Goal: Information Seeking & Learning: Understand process/instructions

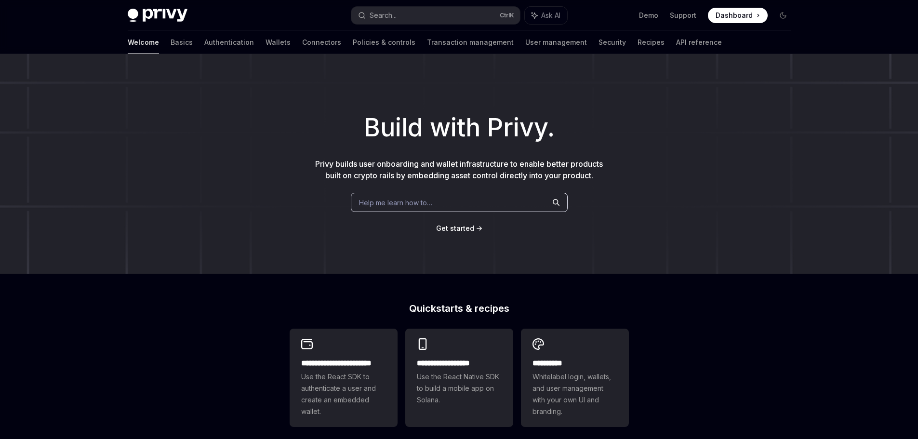
click at [598, 177] on p "Privy builds user onboarding and wallet infrastructure to enable better product…" at bounding box center [459, 169] width 293 height 23
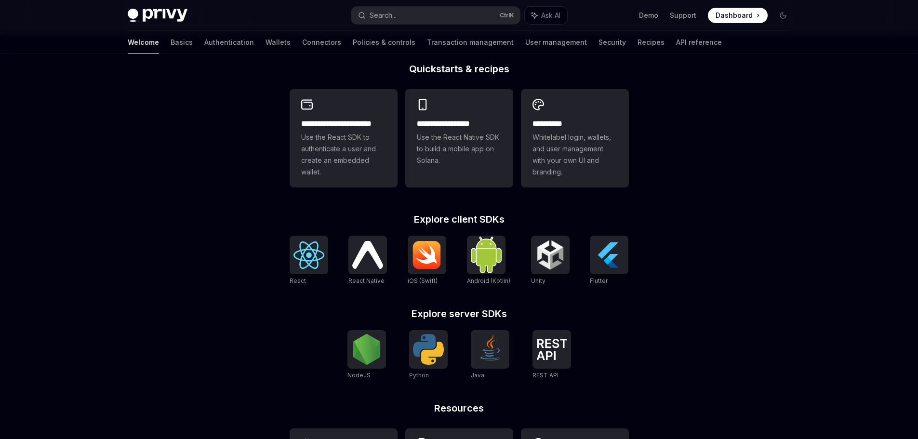
scroll to position [210, 0]
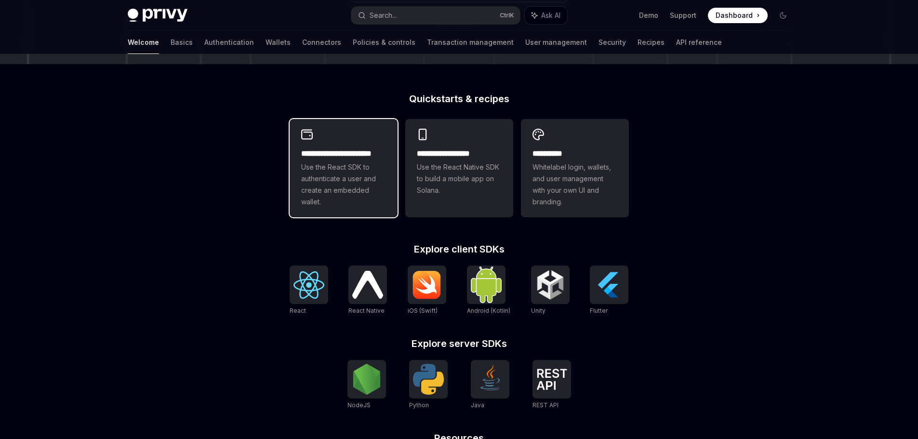
click at [354, 190] on span "Use the React SDK to authenticate a user and create an embedded wallet." at bounding box center [343, 184] width 85 height 46
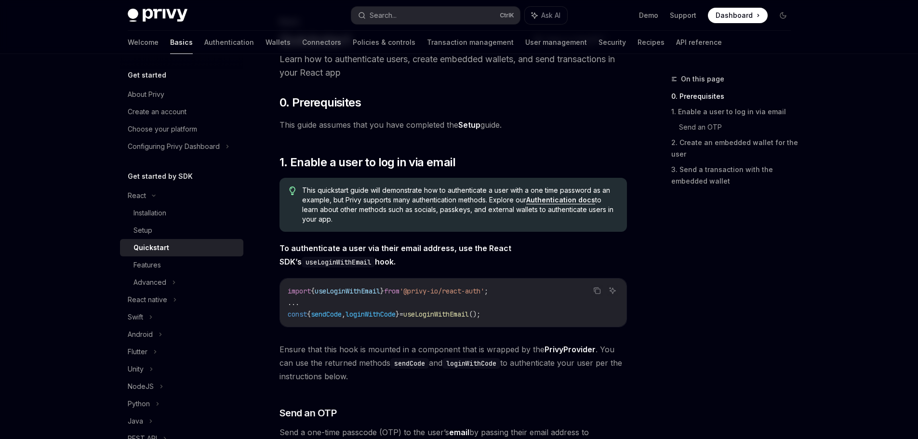
scroll to position [64, 0]
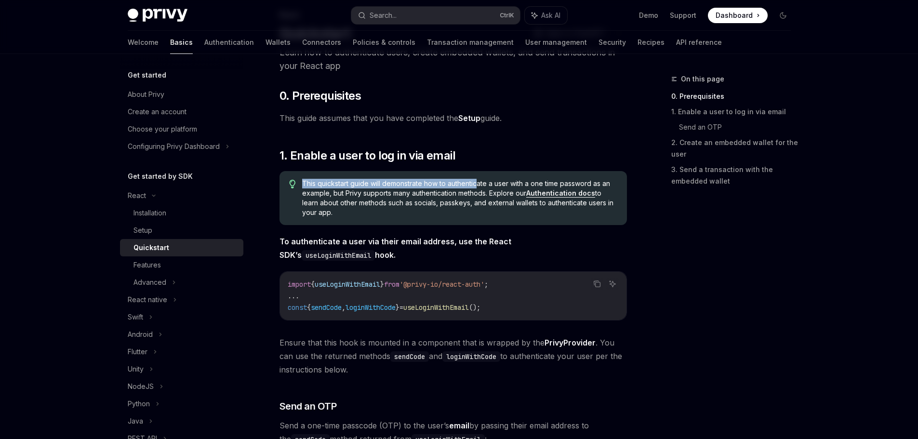
drag, startPoint x: 299, startPoint y: 182, endPoint x: 493, endPoint y: 186, distance: 194.7
click at [484, 186] on div "This quickstart guide will demonstrate how to authenticate a user with a one ti…" at bounding box center [452, 198] width 347 height 54
click at [493, 186] on span "This quickstart guide will demonstrate how to authenticate a user with a one ti…" at bounding box center [459, 198] width 315 height 39
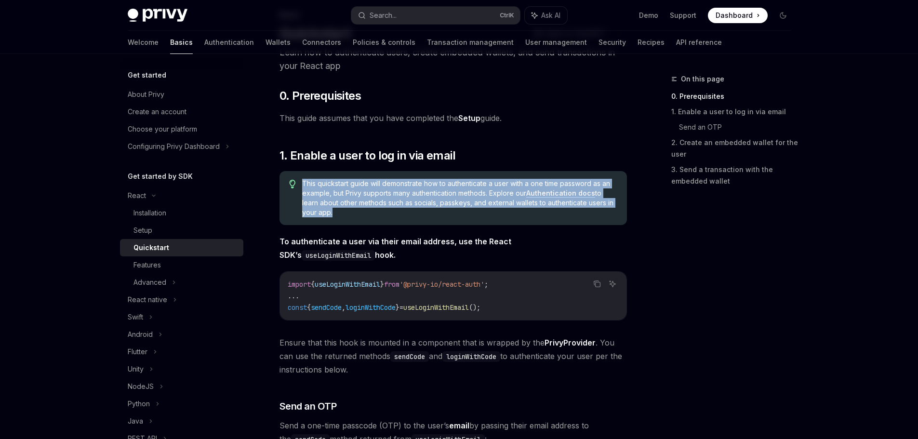
drag, startPoint x: 493, startPoint y: 186, endPoint x: 505, endPoint y: 186, distance: 11.6
click at [495, 186] on span "This quickstart guide will demonstrate how to authenticate a user with a one ti…" at bounding box center [459, 198] width 315 height 39
click at [519, 186] on span "This quickstart guide will demonstrate how to authenticate a user with a one ti…" at bounding box center [459, 198] width 315 height 39
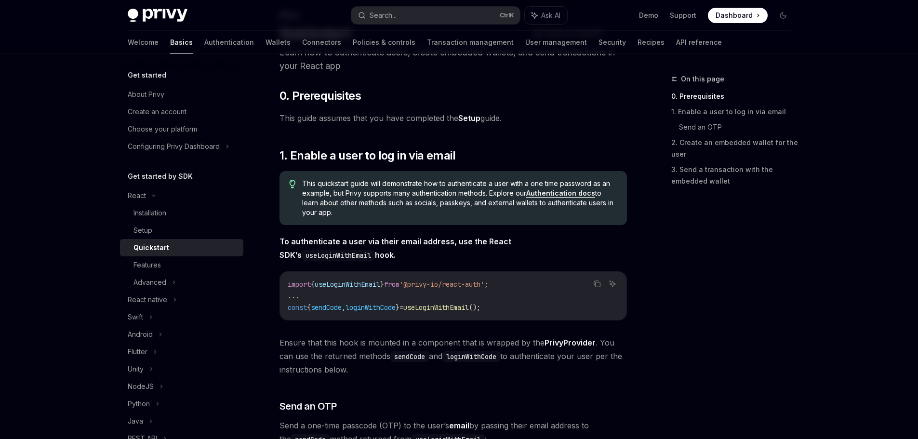
drag, startPoint x: 311, startPoint y: 201, endPoint x: 305, endPoint y: 182, distance: 20.1
click at [305, 182] on span "This quickstart guide will demonstrate how to authenticate a user with a one ti…" at bounding box center [459, 198] width 315 height 39
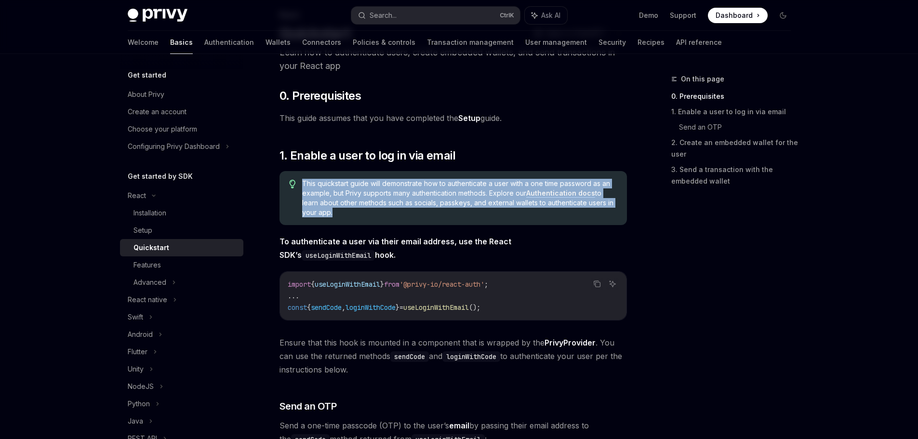
click at [305, 182] on span "This quickstart guide will demonstrate how to authenticate a user with a one ti…" at bounding box center [459, 198] width 315 height 39
click at [378, 189] on span "This quickstart guide will demonstrate how to authenticate a user with a one ti…" at bounding box center [459, 198] width 315 height 39
drag, startPoint x: 492, startPoint y: 192, endPoint x: 492, endPoint y: 212, distance: 20.2
click at [492, 212] on span "This quickstart guide will demonstrate how to authenticate a user with a one ti…" at bounding box center [459, 198] width 315 height 39
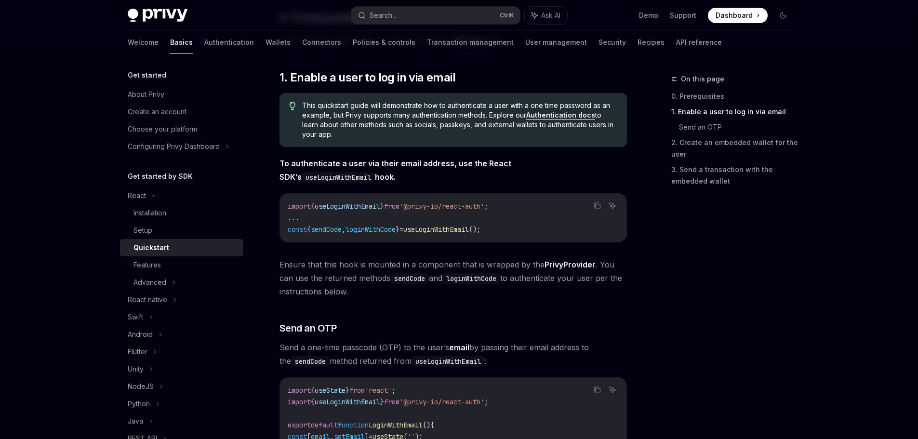
scroll to position [167, 0]
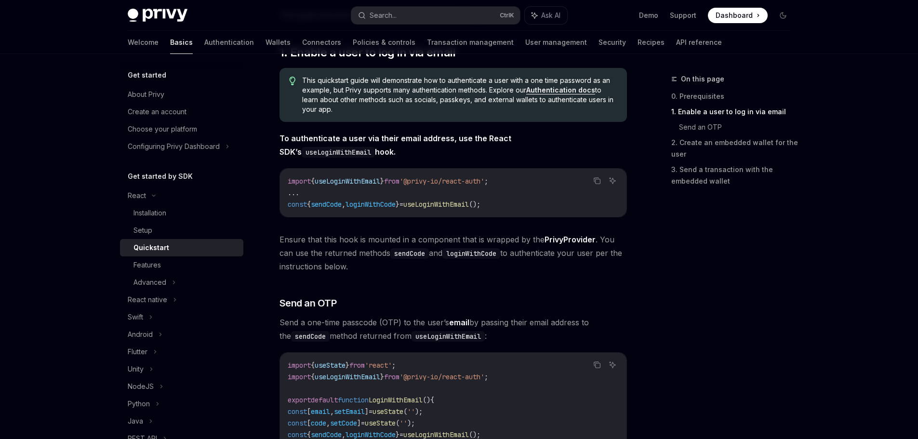
drag, startPoint x: 281, startPoint y: 238, endPoint x: 366, endPoint y: 264, distance: 88.2
click at [366, 264] on span "Ensure that this hook is mounted in a component that is wrapped by the PrivyPro…" at bounding box center [452, 253] width 347 height 40
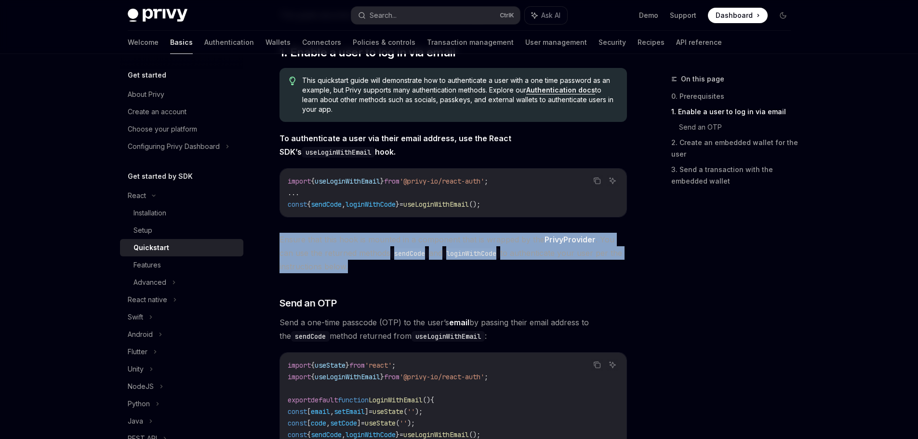
drag, startPoint x: 341, startPoint y: 262, endPoint x: 279, endPoint y: 243, distance: 64.5
click at [279, 243] on span "Ensure that this hook is mounted in a component that is wrapped by the PrivyPro…" at bounding box center [452, 253] width 347 height 40
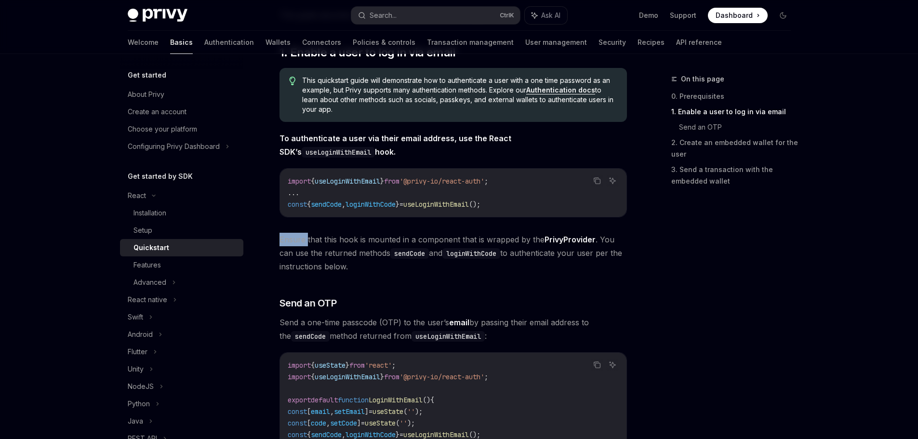
click at [279, 243] on span "Ensure that this hook is mounted in a component that is wrapped by the PrivyPro…" at bounding box center [452, 253] width 347 height 40
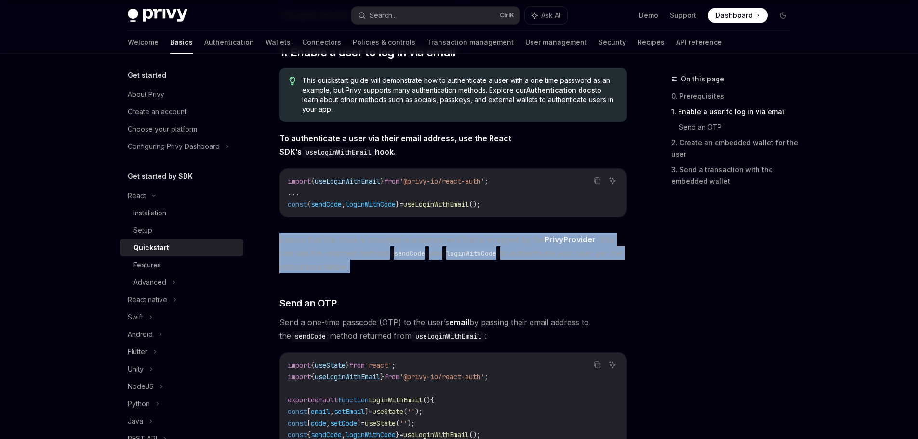
click at [279, 243] on span "Ensure that this hook is mounted in a component that is wrapped by the PrivyPro…" at bounding box center [452, 253] width 347 height 40
click at [313, 244] on span "Ensure that this hook is mounted in a component that is wrapped by the PrivyPro…" at bounding box center [452, 253] width 347 height 40
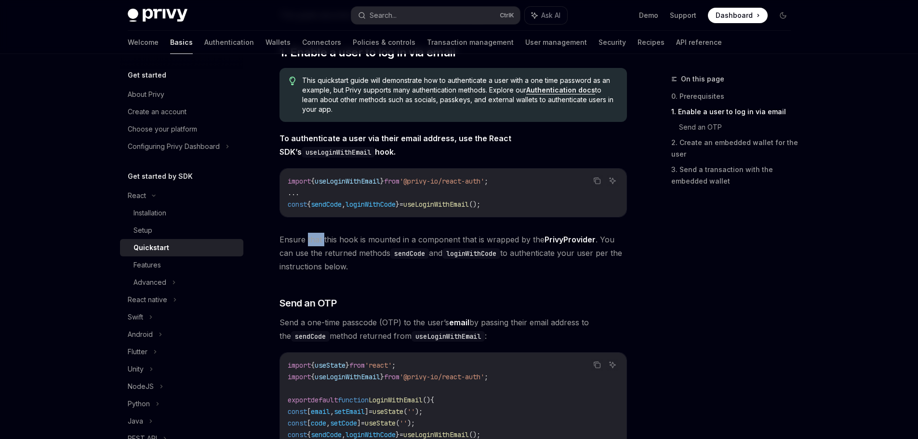
click at [313, 244] on span "Ensure that this hook is mounted in a component that is wrapped by the PrivyPro…" at bounding box center [452, 253] width 347 height 40
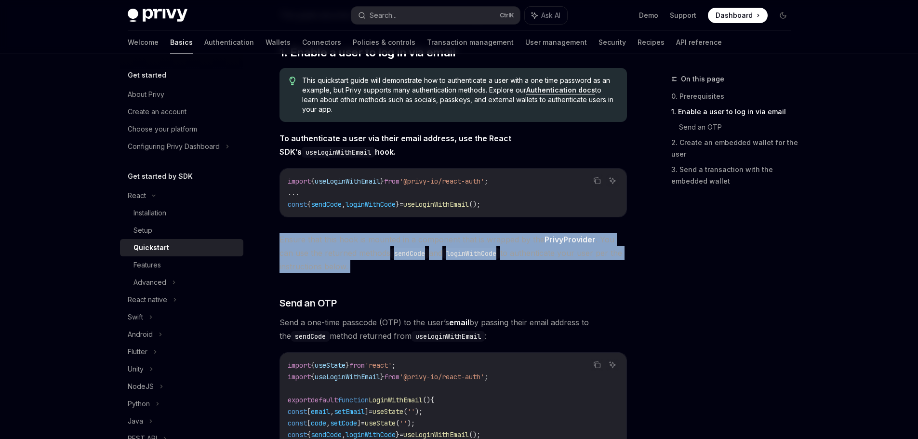
click at [313, 244] on span "Ensure that this hook is mounted in a component that is wrapped by the PrivyPro…" at bounding box center [452, 253] width 347 height 40
click at [336, 243] on span "Ensure that this hook is mounted in a component that is wrapped by the PrivyPro…" at bounding box center [452, 253] width 347 height 40
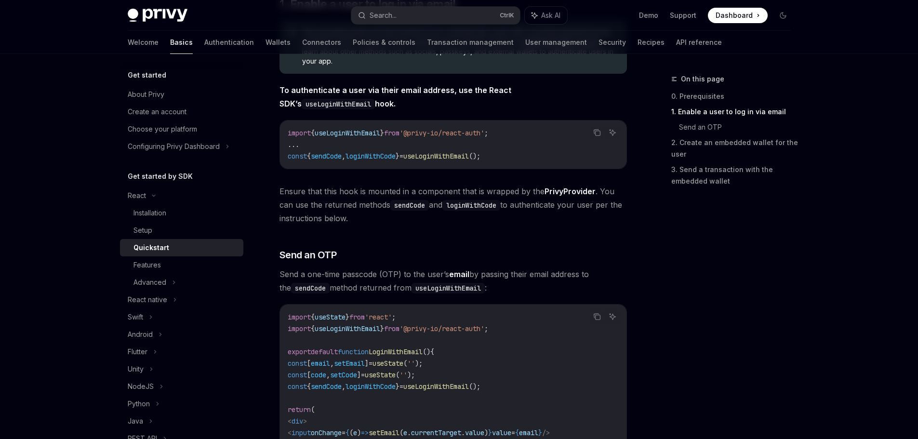
scroll to position [264, 0]
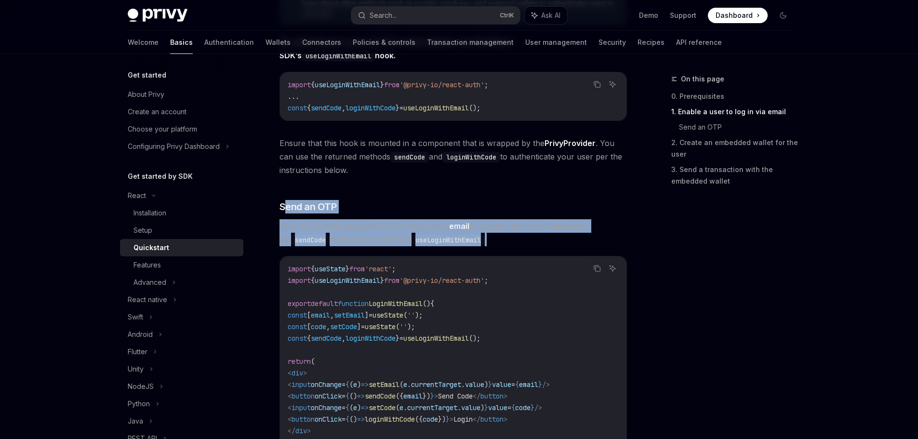
drag, startPoint x: 297, startPoint y: 209, endPoint x: 503, endPoint y: 243, distance: 208.6
click at [495, 242] on div "​ 0. Prerequisites This guide assumes that you have completed the Setup guide. …" at bounding box center [452, 438] width 347 height 1099
click at [488, 238] on span "Send a one-time passcode (OTP) to the user’s email by passing their email addre…" at bounding box center [452, 232] width 347 height 27
drag, startPoint x: 496, startPoint y: 239, endPoint x: 278, endPoint y: 207, distance: 221.1
click at [279, 207] on div "​ 0. Prerequisites This guide assumes that you have completed the Setup guide. …" at bounding box center [452, 438] width 347 height 1099
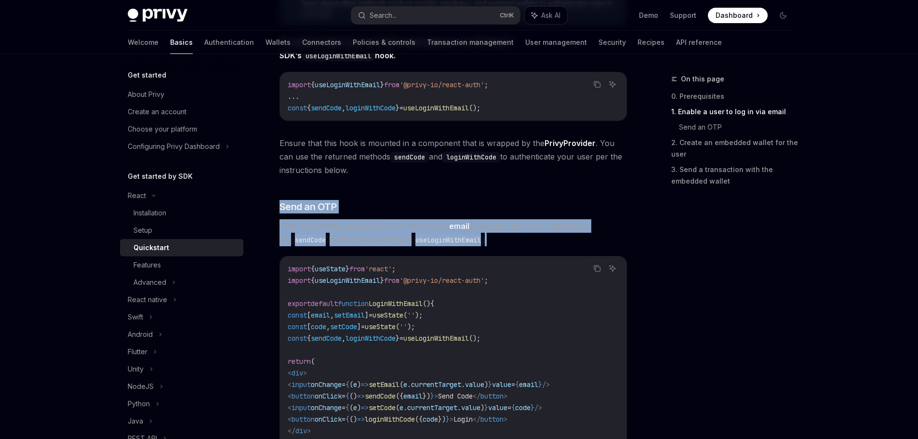
click at [372, 195] on div "​ 0. Prerequisites This guide assumes that you have completed the Setup guide. …" at bounding box center [452, 438] width 347 height 1099
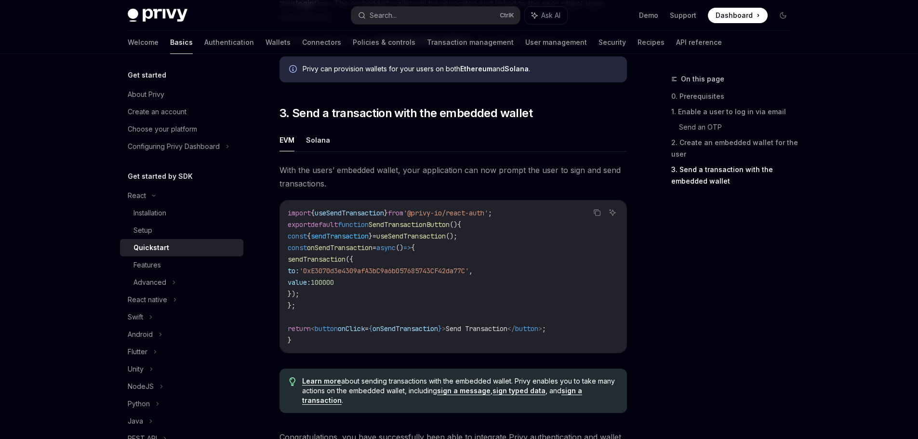
scroll to position [959, 0]
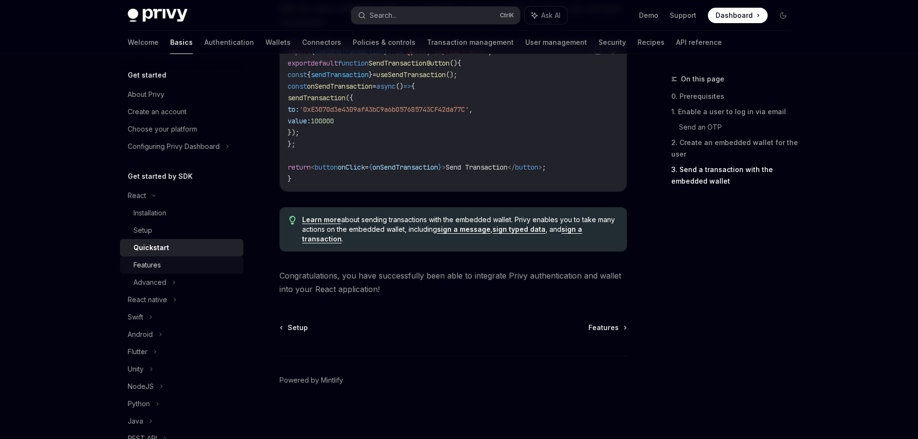
click at [171, 266] on div "Features" at bounding box center [185, 265] width 104 height 12
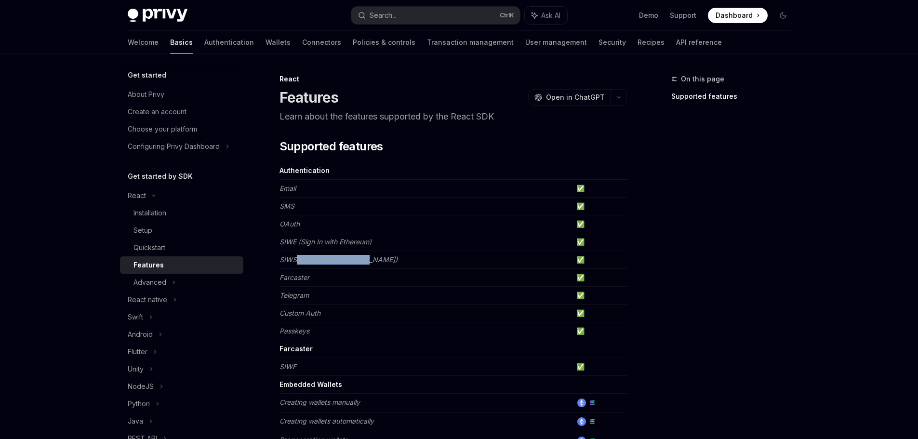
drag, startPoint x: 323, startPoint y: 259, endPoint x: 384, endPoint y: 259, distance: 60.2
click at [383, 259] on td "SIWS (Sign In with [PERSON_NAME])" at bounding box center [425, 260] width 293 height 18
click at [384, 259] on td "SIWS (Sign In with [PERSON_NAME])" at bounding box center [425, 260] width 293 height 18
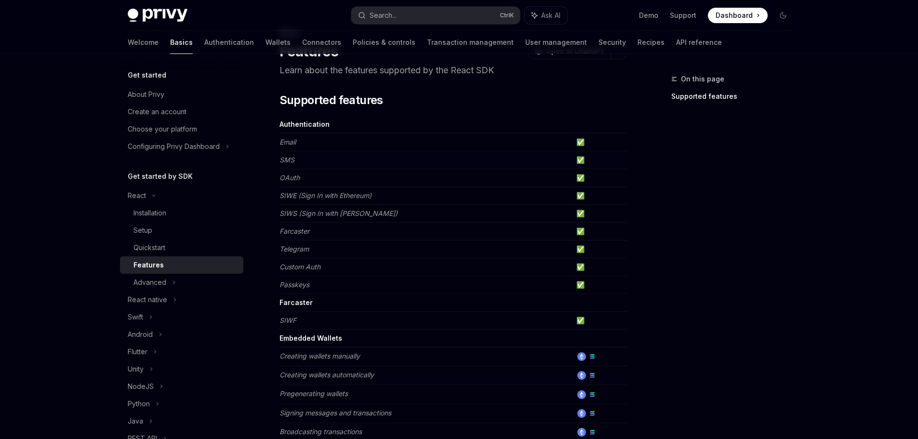
scroll to position [49, 0]
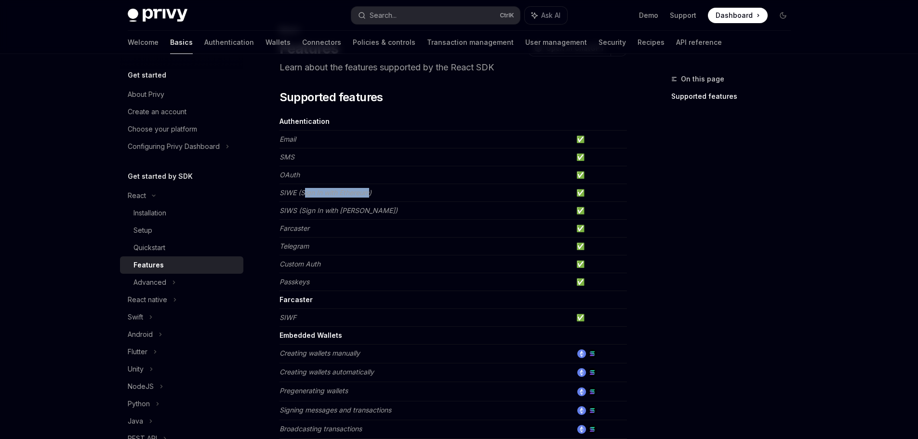
drag, startPoint x: 314, startPoint y: 191, endPoint x: 374, endPoint y: 191, distance: 60.2
click at [371, 191] on em "SIWE (Sign In with Ethereum)" at bounding box center [325, 192] width 92 height 8
click at [374, 191] on td "SIWE (Sign In with Ethereum)" at bounding box center [425, 193] width 293 height 18
drag, startPoint x: 288, startPoint y: 120, endPoint x: 365, endPoint y: 124, distance: 77.7
click at [363, 124] on td "Authentication" at bounding box center [425, 122] width 293 height 18
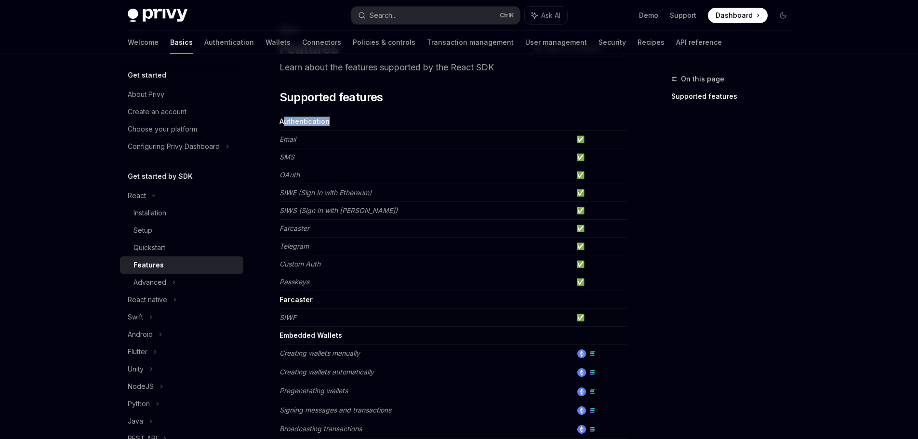
click at [365, 124] on td "Authentication" at bounding box center [425, 122] width 293 height 18
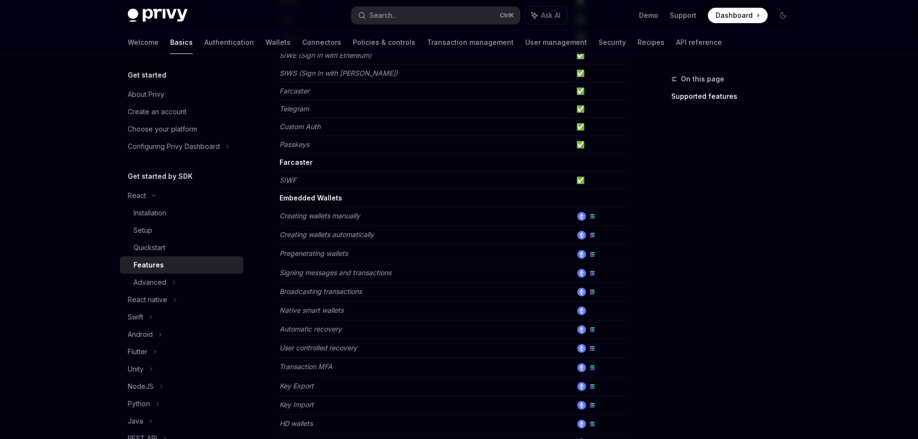
scroll to position [193, 0]
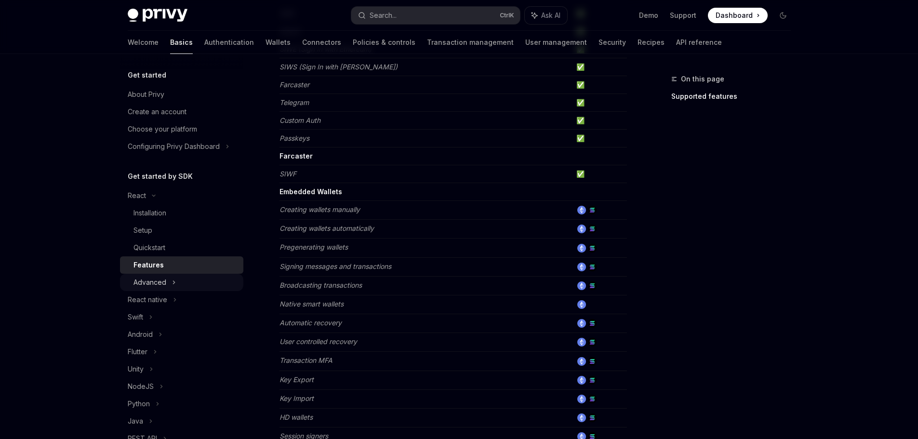
click at [164, 280] on div "Advanced" at bounding box center [149, 283] width 33 height 12
type textarea "*"
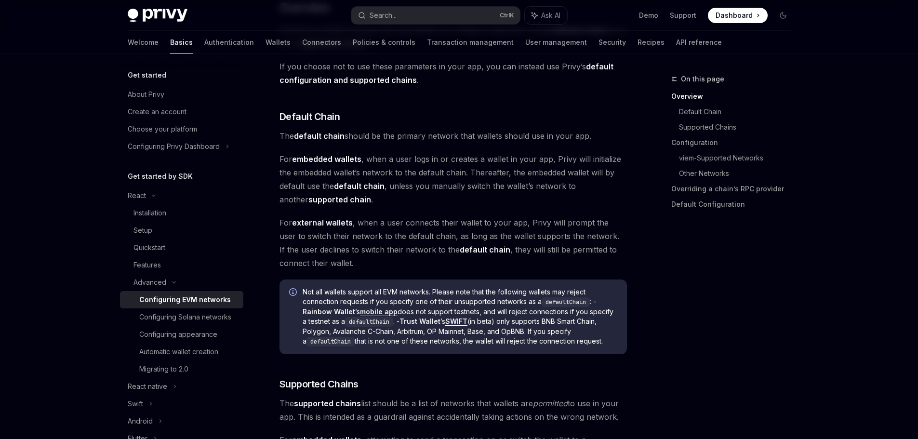
scroll to position [385, 0]
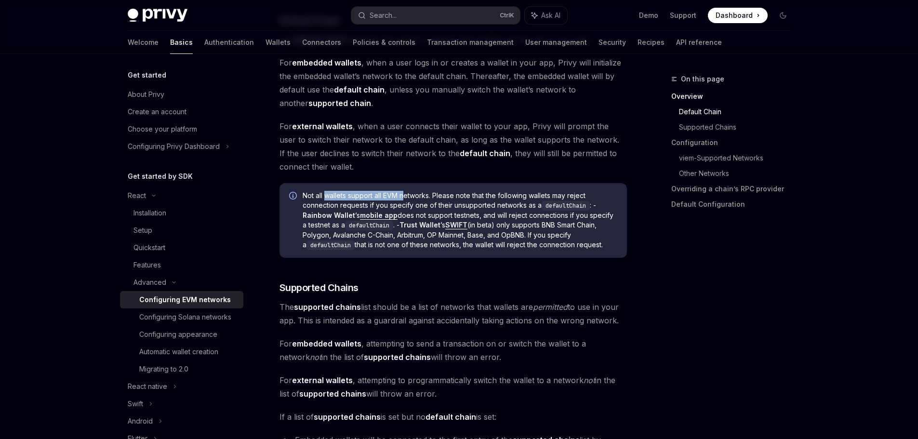
drag, startPoint x: 329, startPoint y: 193, endPoint x: 417, endPoint y: 197, distance: 88.3
click at [410, 197] on span "Not all wallets support all EVM networks. Please note that the following wallet…" at bounding box center [460, 220] width 315 height 59
click at [418, 197] on span "Not all wallets support all EVM networks. Please note that the following wallet…" at bounding box center [460, 220] width 315 height 59
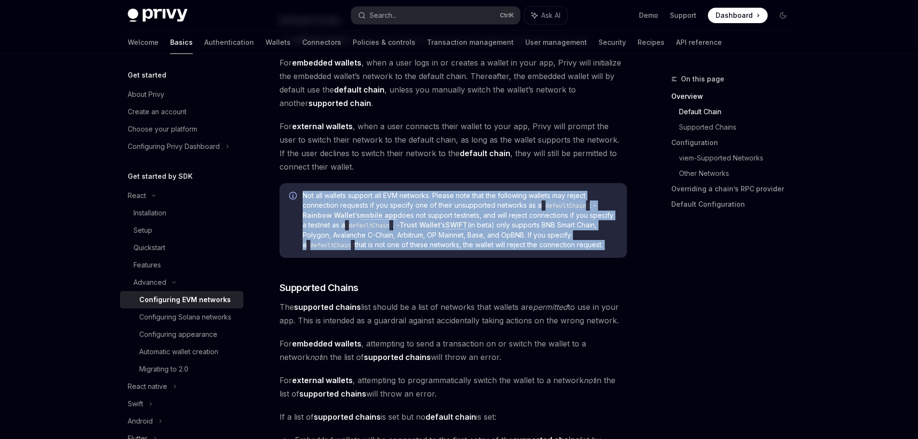
drag, startPoint x: 418, startPoint y: 197, endPoint x: 432, endPoint y: 196, distance: 14.0
click at [419, 197] on span "Not all wallets support all EVM networks. Please note that the following wallet…" at bounding box center [460, 220] width 315 height 59
click at [448, 196] on span "Not all wallets support all EVM networks. Please note that the following wallet…" at bounding box center [460, 220] width 315 height 59
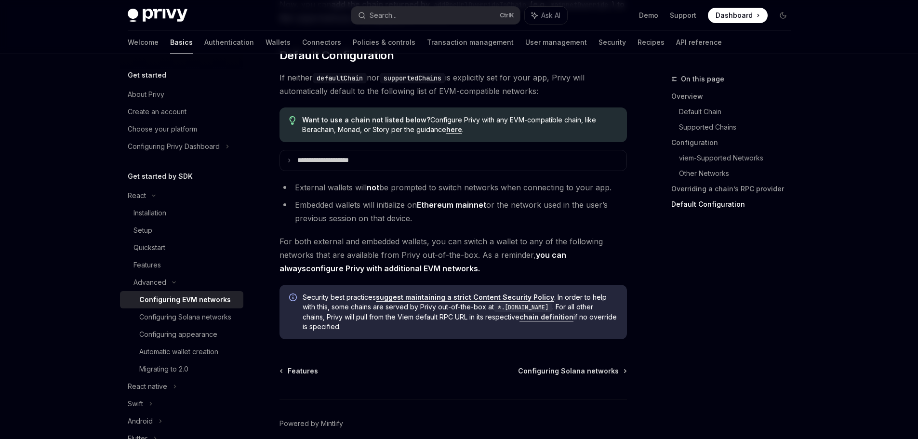
scroll to position [2464, 0]
